Goal: Transaction & Acquisition: Purchase product/service

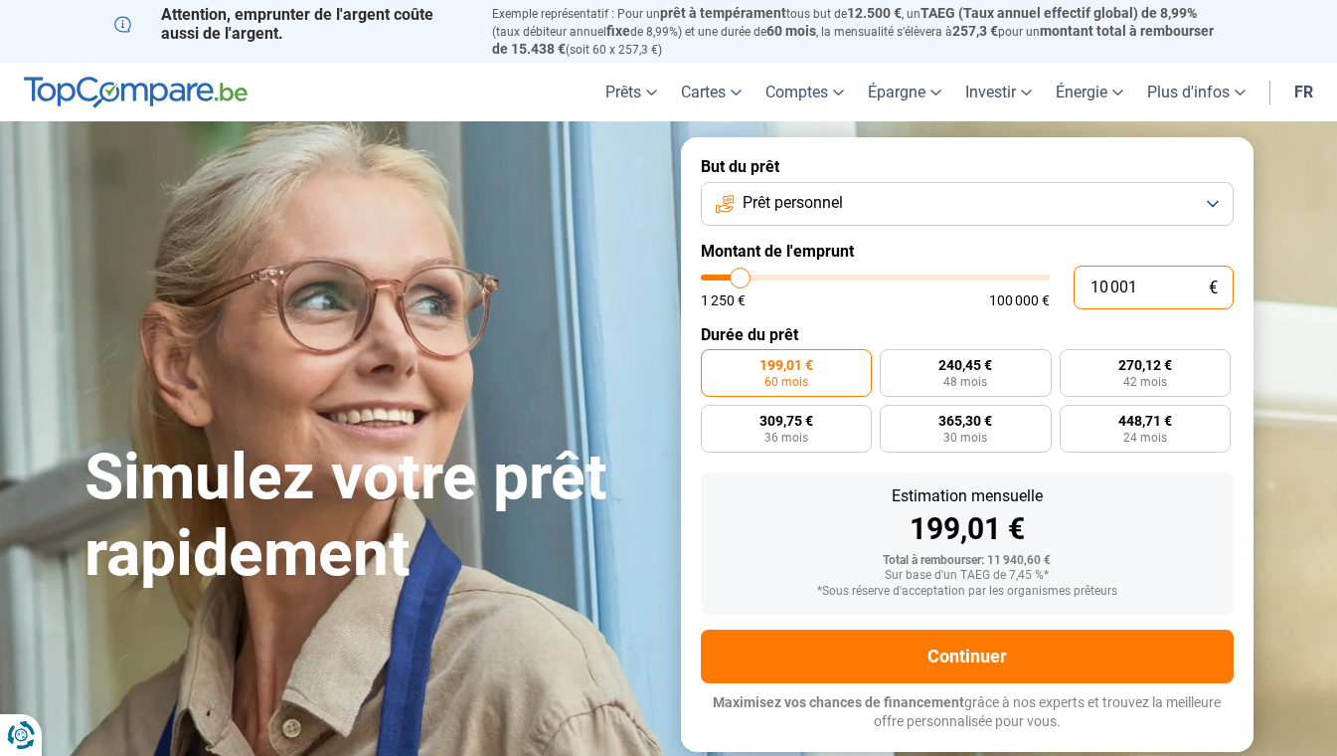
drag, startPoint x: 1136, startPoint y: 286, endPoint x: 1081, endPoint y: 288, distance: 55.7
click at [1081, 288] on input "10 001" at bounding box center [1154, 287] width 160 height 44
type input "4"
type input "1250"
type input "49"
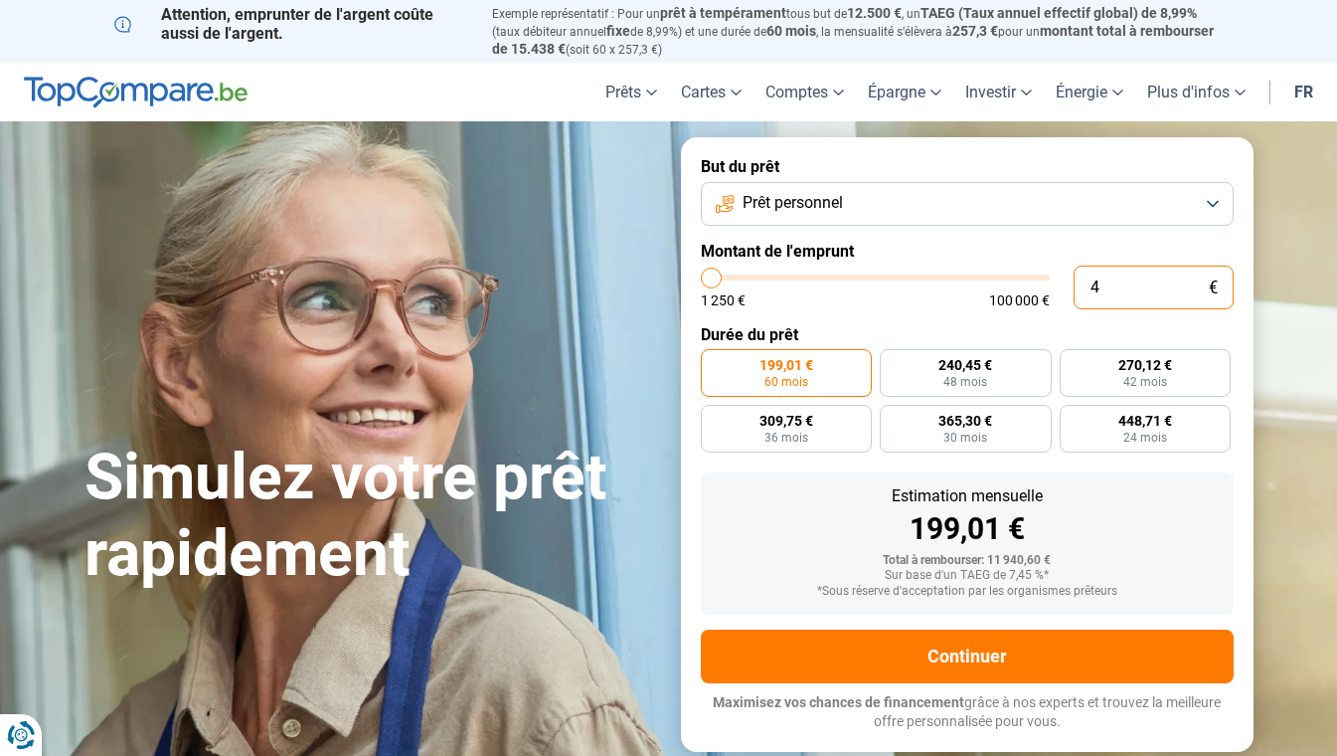
type input "1250"
type input "490"
type input "1250"
type input "4 900"
type input "5000"
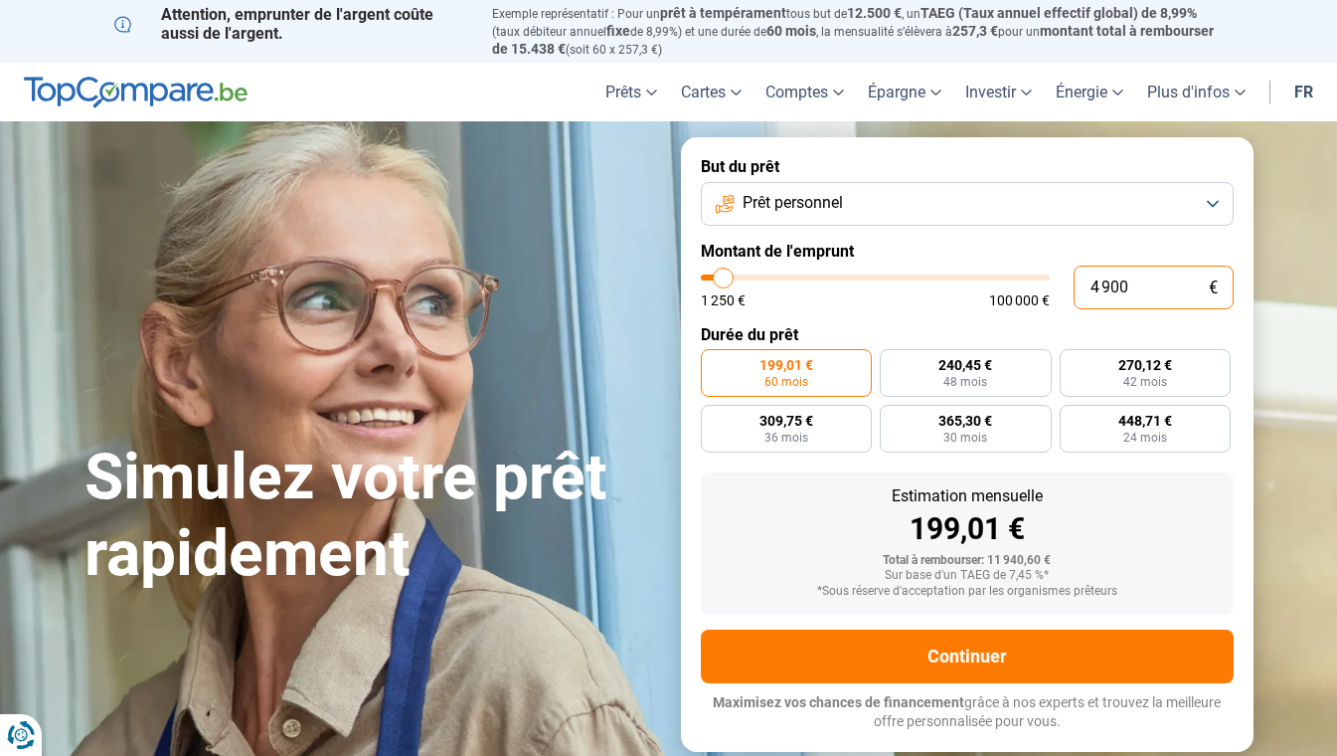
type input "49 000"
type input "49000"
radio input "false"
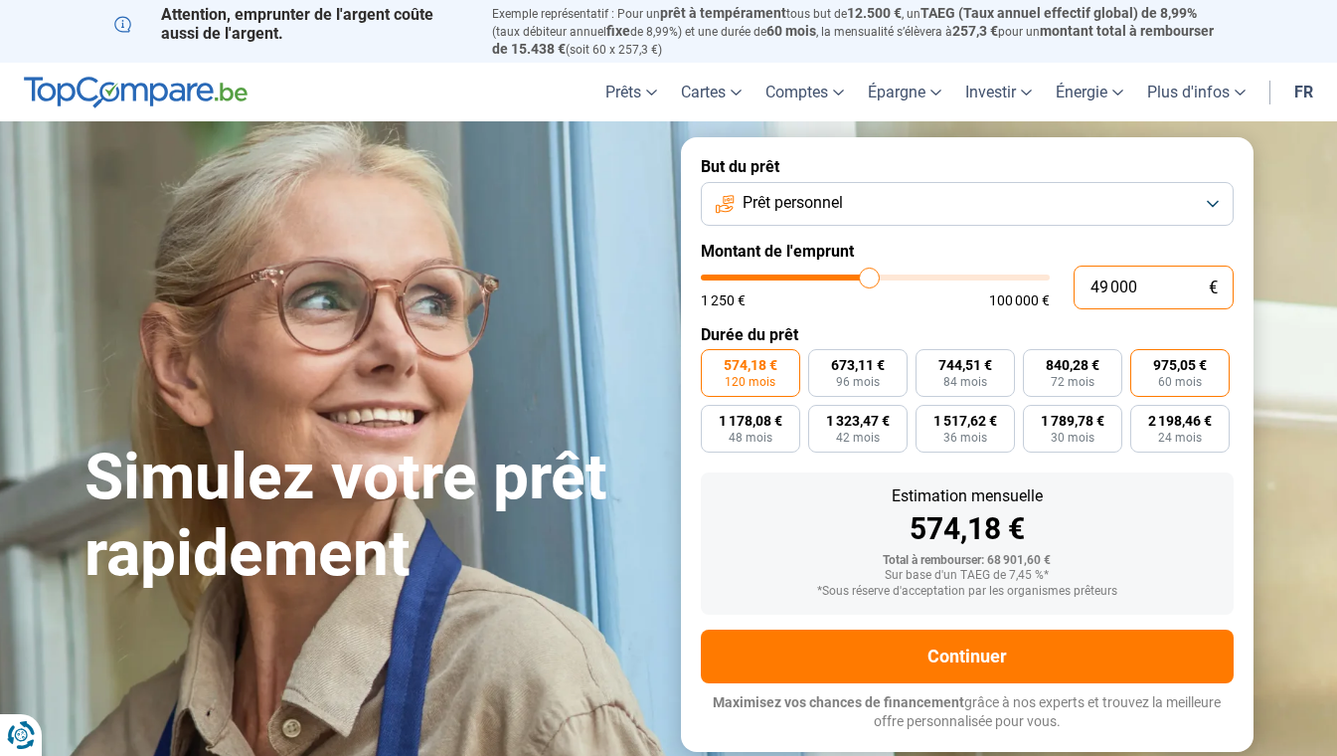
type input "49 000"
click at [1187, 370] on span "975,05 €" at bounding box center [1180, 365] width 54 height 14
click at [1143, 362] on input "975,05 € 60 mois" at bounding box center [1136, 355] width 13 height 13
radio input "true"
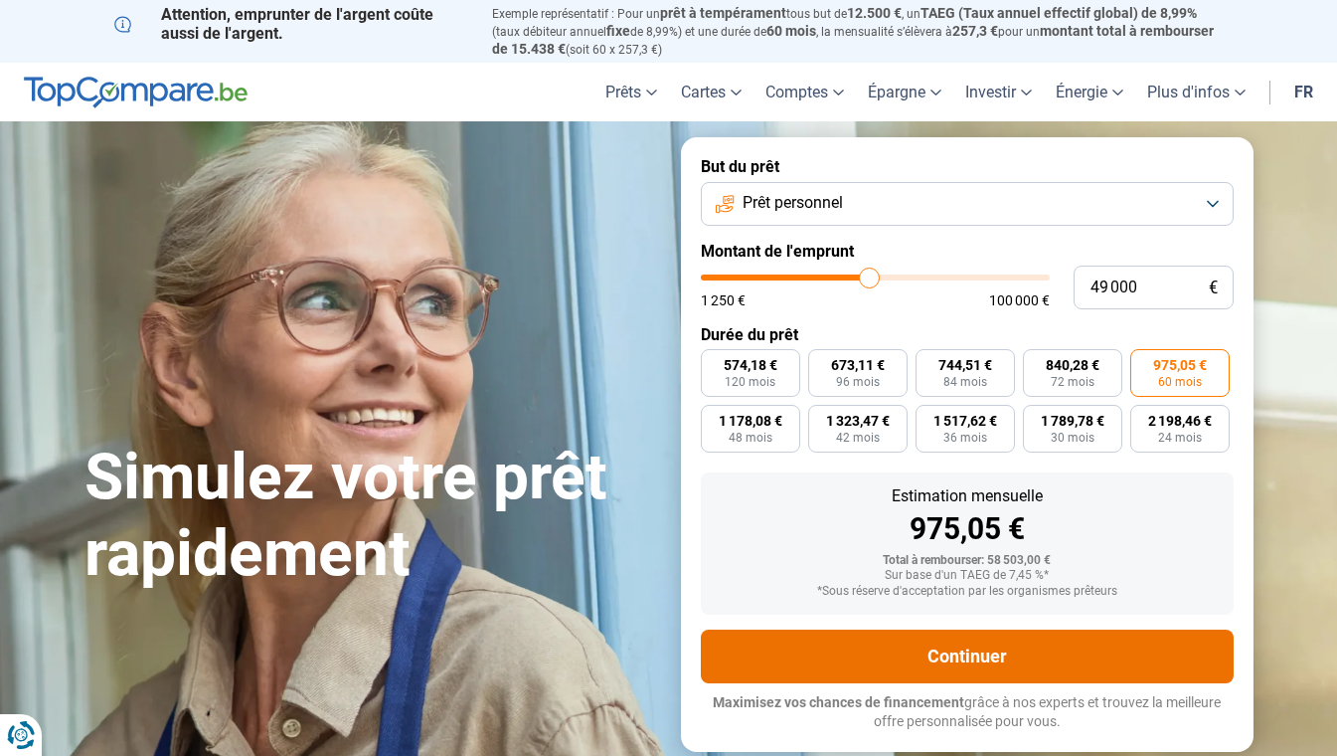
click at [964, 640] on button "Continuer" at bounding box center [967, 656] width 533 height 54
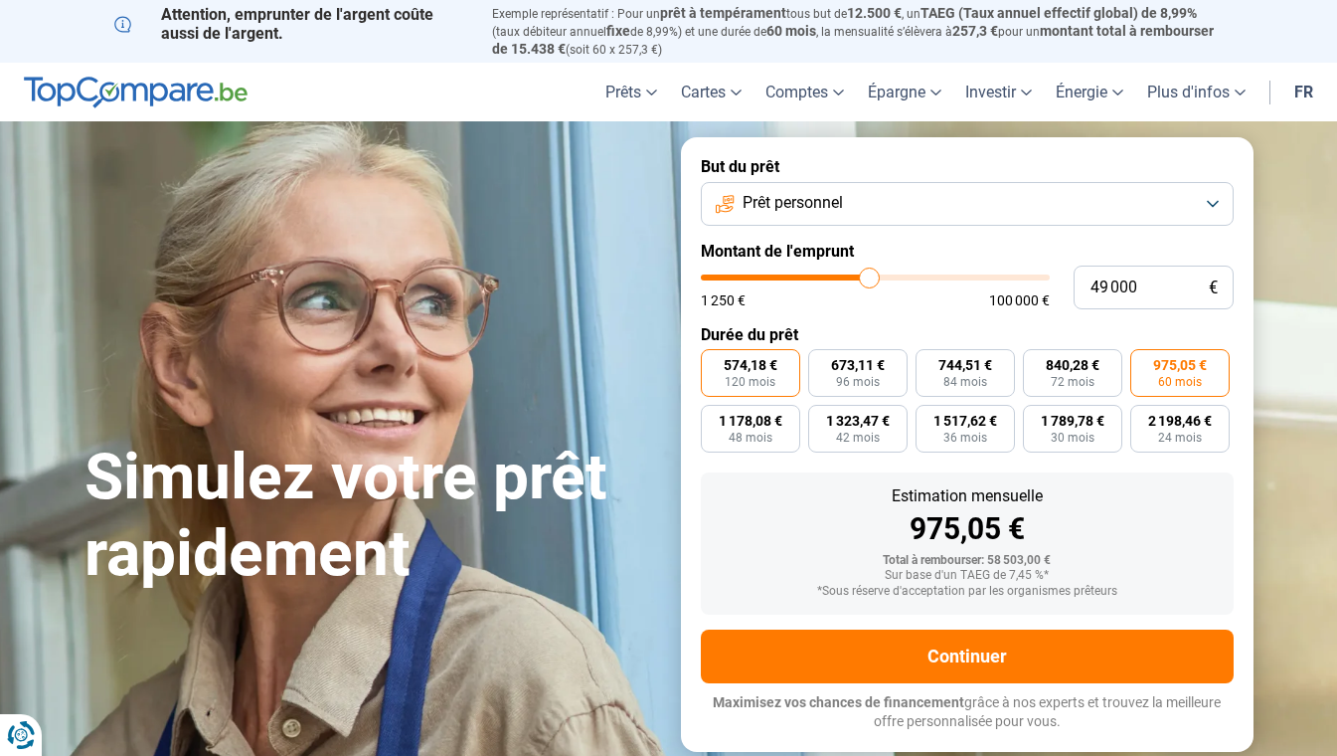
click at [732, 371] on span "574,18 €" at bounding box center [751, 365] width 54 height 14
click at [714, 362] on input "574,18 € 120 mois" at bounding box center [707, 355] width 13 height 13
radio input "true"
click at [863, 376] on span "96 mois" at bounding box center [858, 382] width 44 height 12
click at [821, 362] on input "673,11 € 96 mois" at bounding box center [814, 355] width 13 height 13
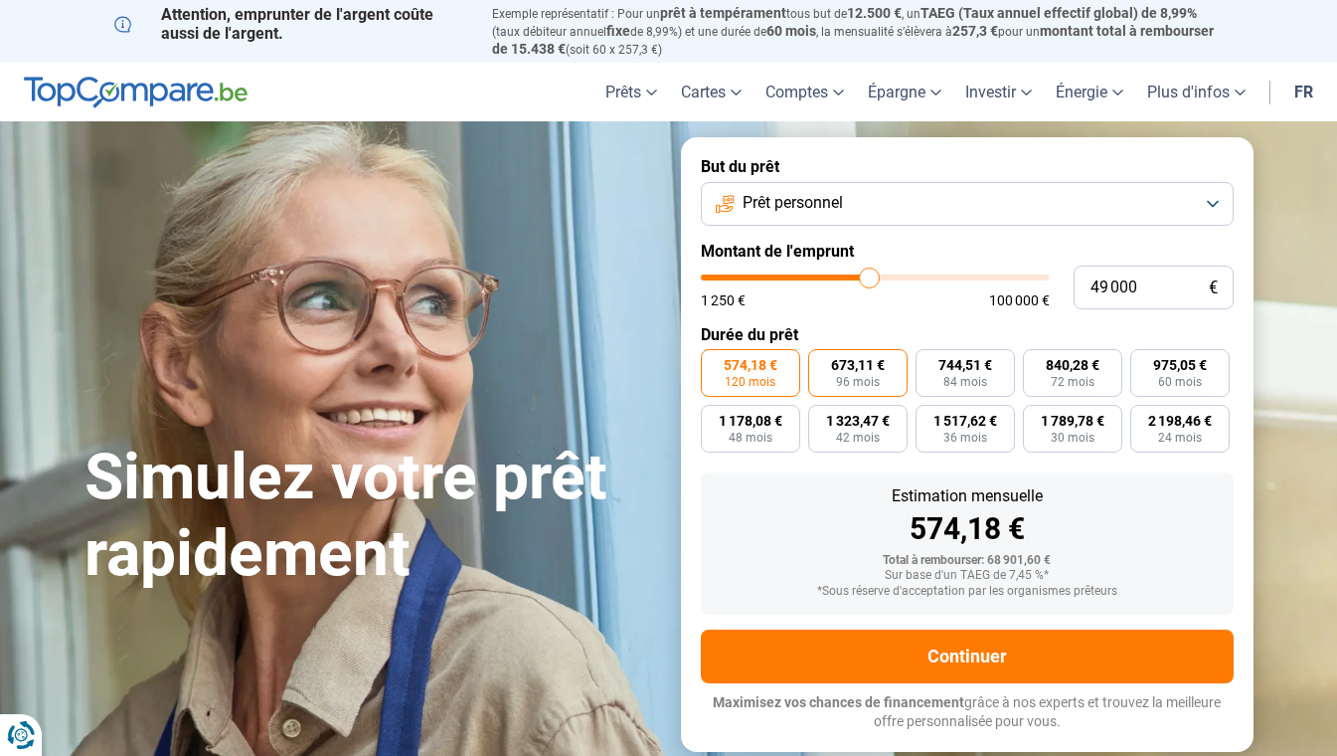
radio input "true"
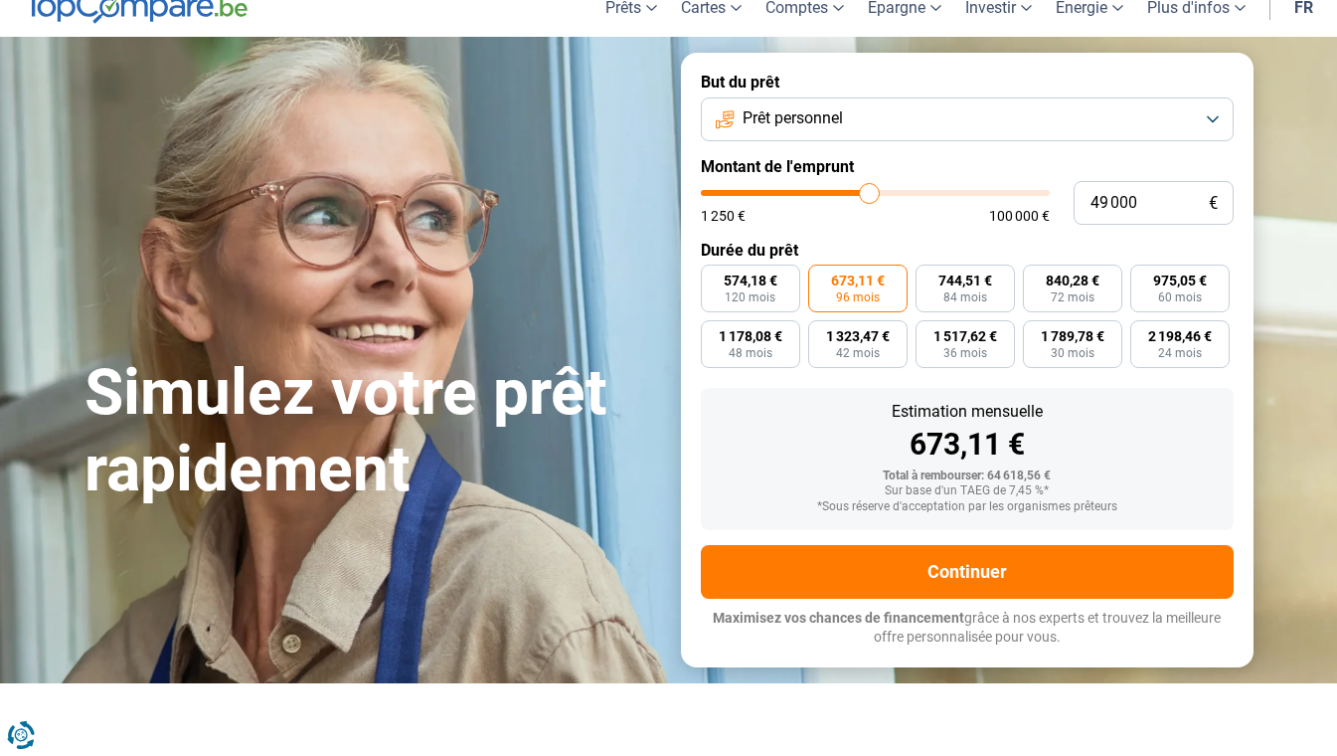
scroll to position [92, 0]
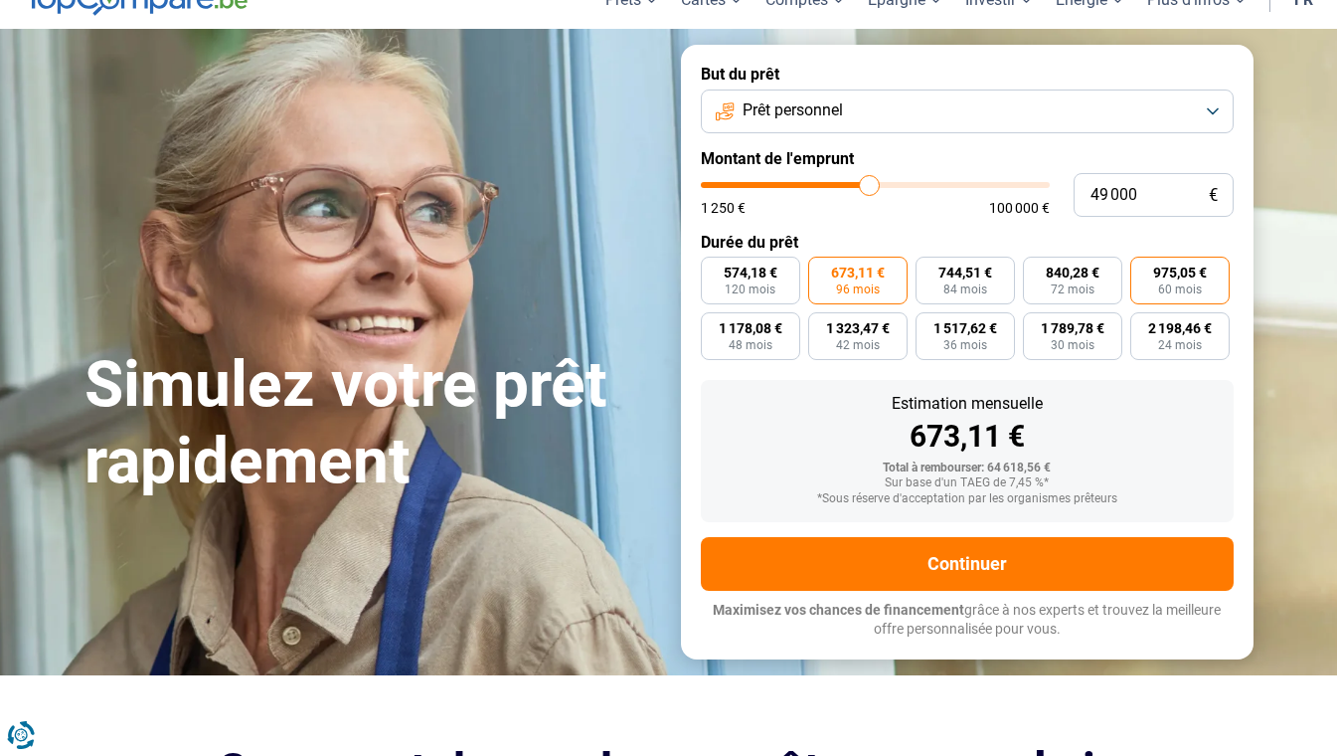
click at [1176, 271] on span "975,05 €" at bounding box center [1180, 272] width 54 height 14
click at [1143, 269] on input "975,05 € 60 mois" at bounding box center [1136, 262] width 13 height 13
radio input "true"
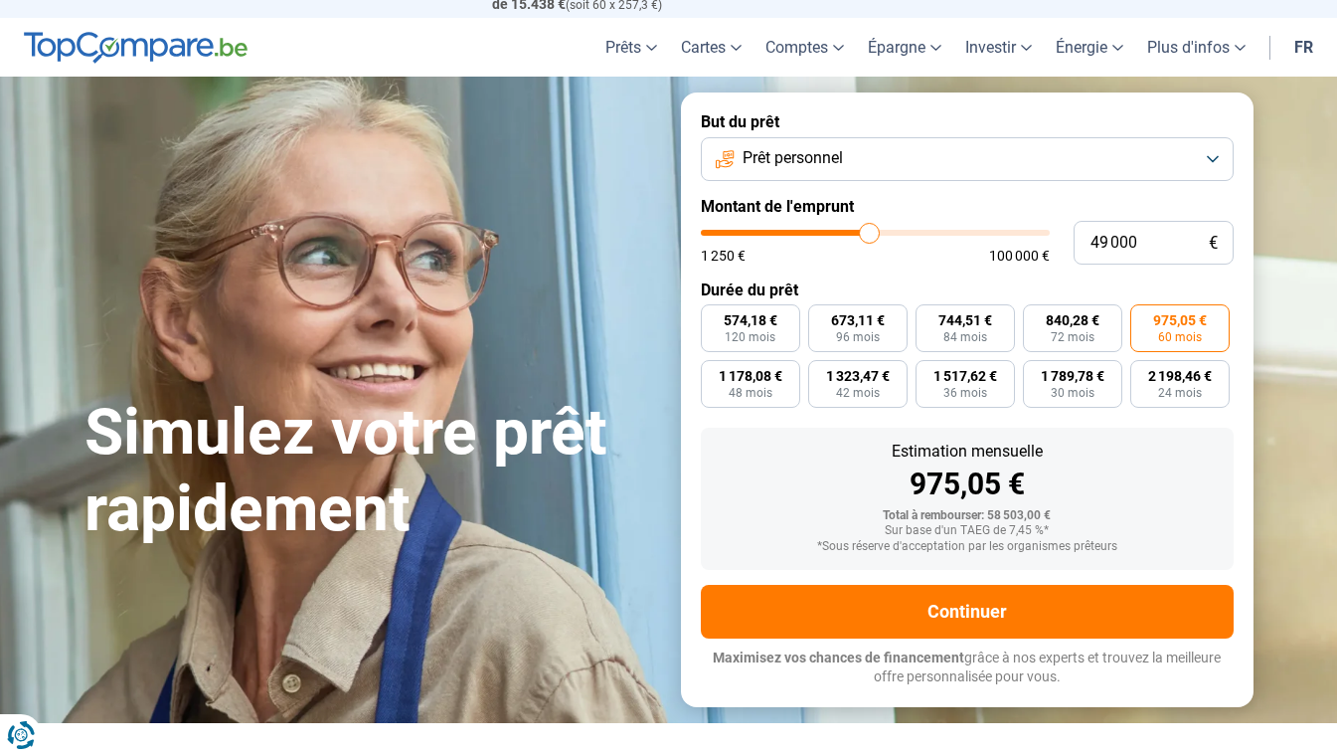
scroll to position [0, 0]
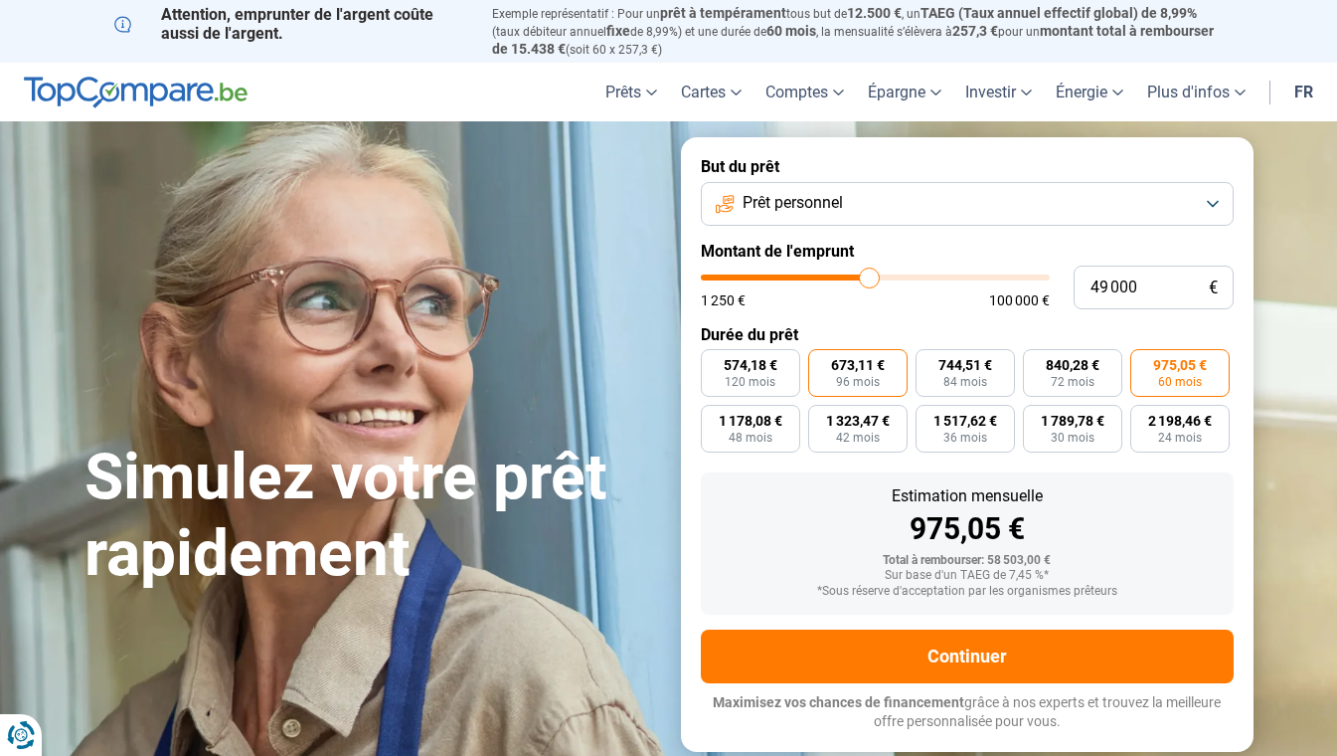
click at [865, 376] on span "96 mois" at bounding box center [858, 382] width 44 height 12
click at [821, 362] on input "673,11 € 96 mois" at bounding box center [814, 355] width 13 height 13
radio input "true"
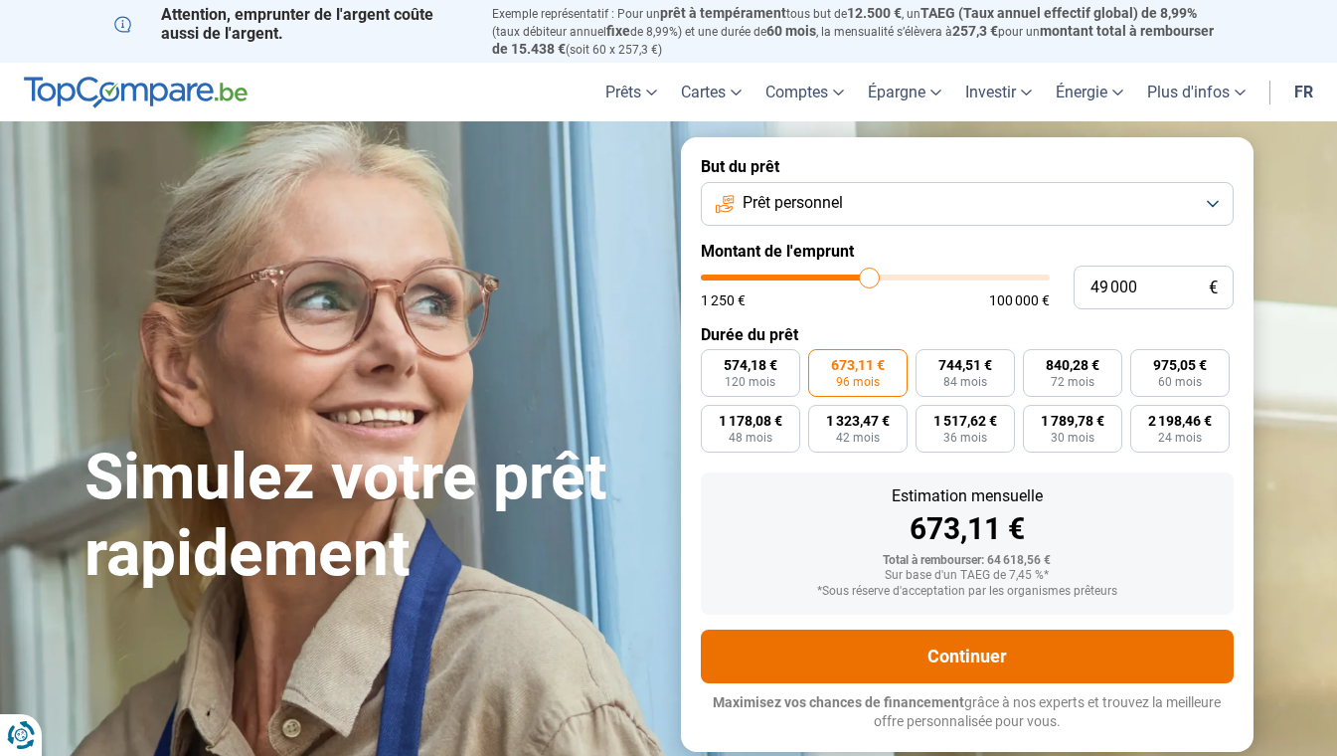
click at [971, 649] on button "Continuer" at bounding box center [967, 656] width 533 height 54
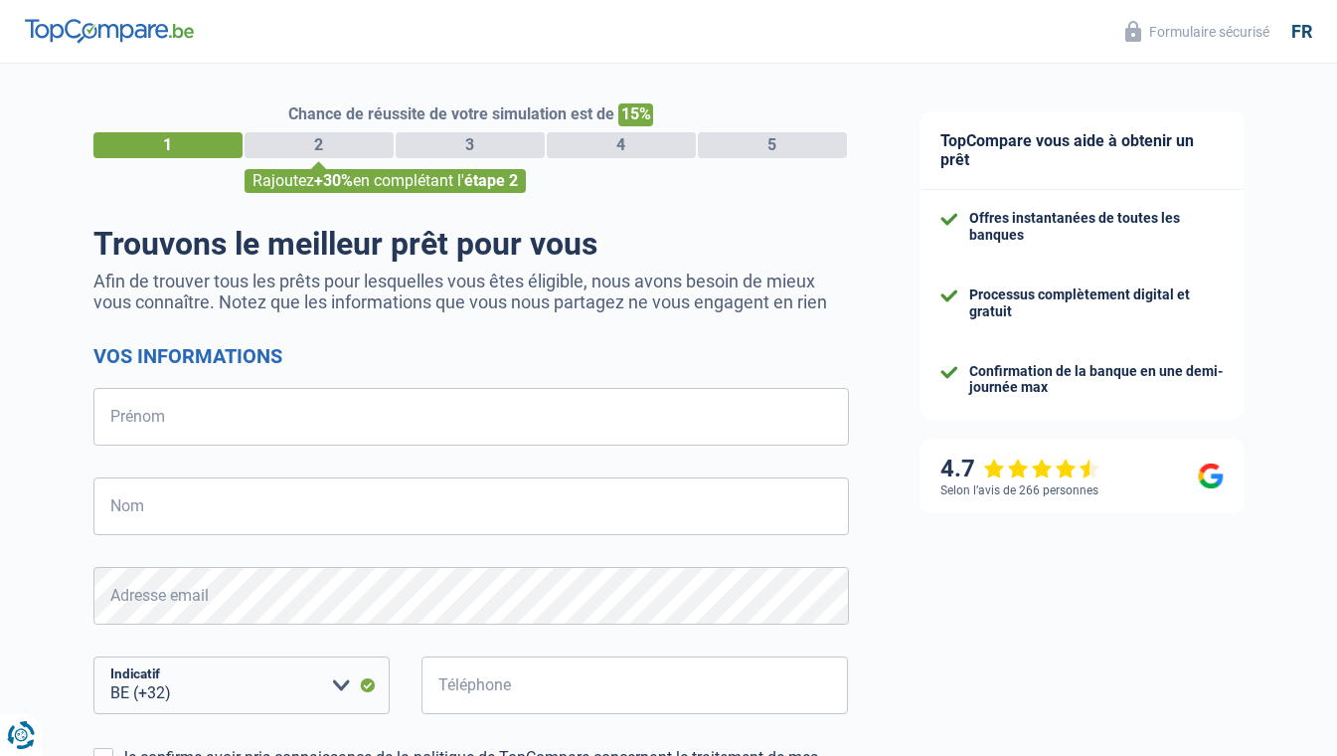
select select "32"
